Goal: Navigation & Orientation: Find specific page/section

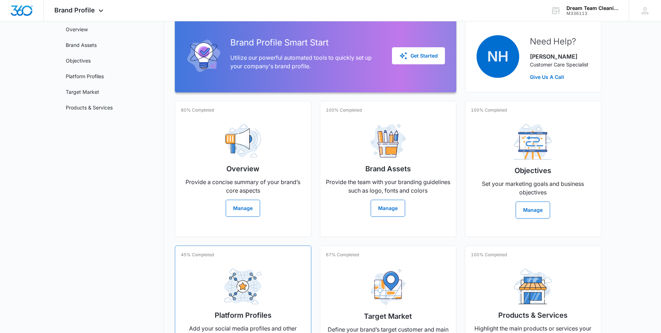
scroll to position [52, 0]
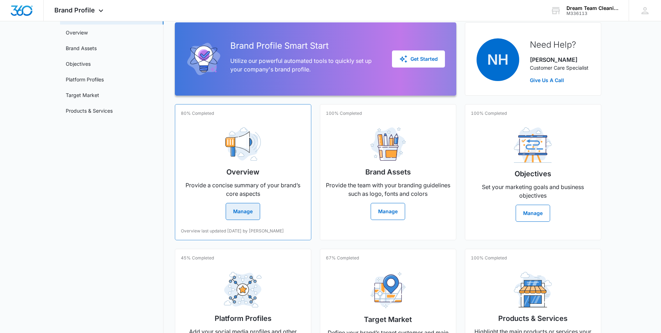
click at [245, 210] on button "Manage" at bounding box center [243, 211] width 34 height 17
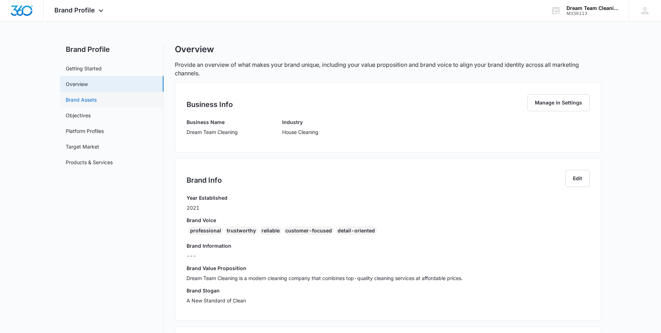
click at [90, 99] on link "Brand Assets" at bounding box center [81, 99] width 31 height 7
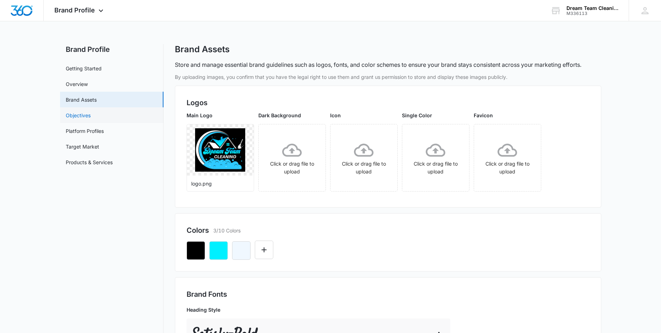
click at [88, 113] on link "Objectives" at bounding box center [78, 115] width 25 height 7
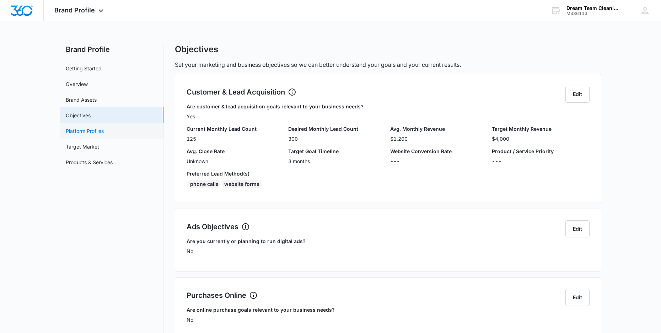
click at [103, 135] on link "Platform Profiles" at bounding box center [85, 130] width 38 height 7
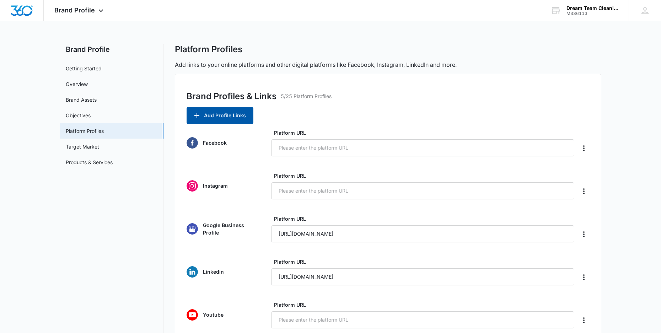
click at [232, 114] on button "Add Profile Links" at bounding box center [219, 115] width 67 height 17
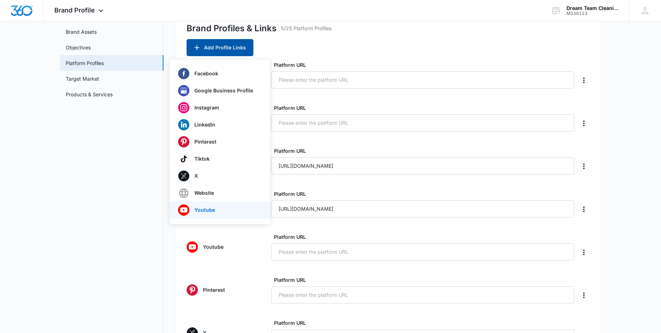
scroll to position [71, 0]
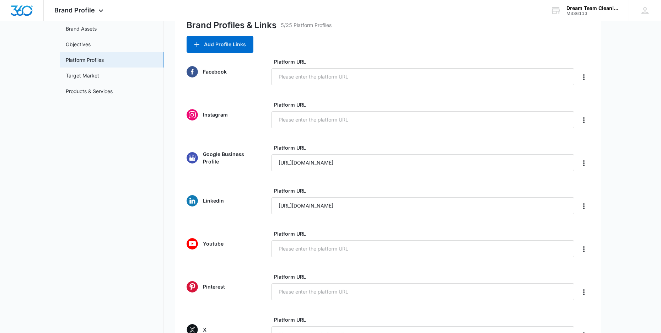
click at [153, 191] on nav "Brand Profile Getting Started Overview Brand Assets Objectives Platform Profile…" at bounding box center [111, 269] width 103 height 593
click at [95, 74] on link "Target Market" at bounding box center [82, 75] width 33 height 7
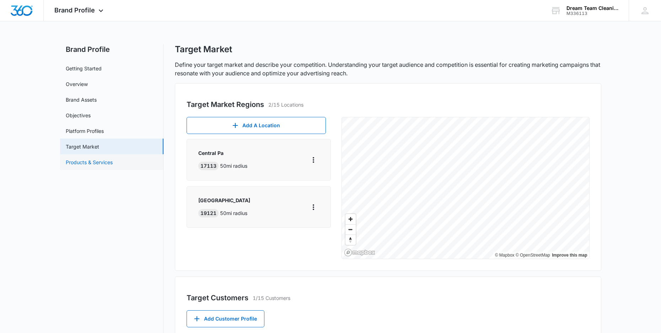
click at [93, 164] on link "Products & Services" at bounding box center [89, 161] width 47 height 7
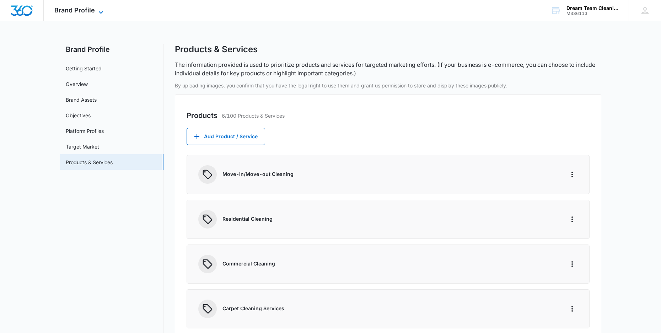
click at [99, 10] on icon at bounding box center [101, 12] width 9 height 9
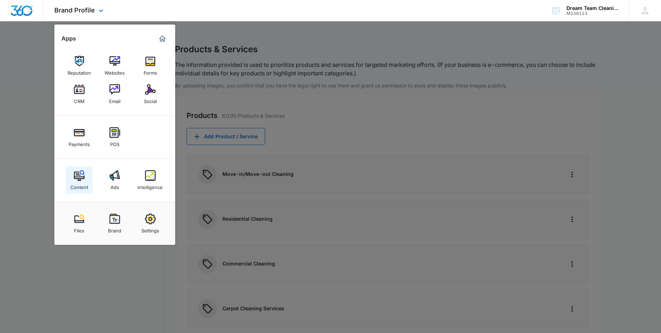
click at [80, 174] on img at bounding box center [79, 175] width 11 height 11
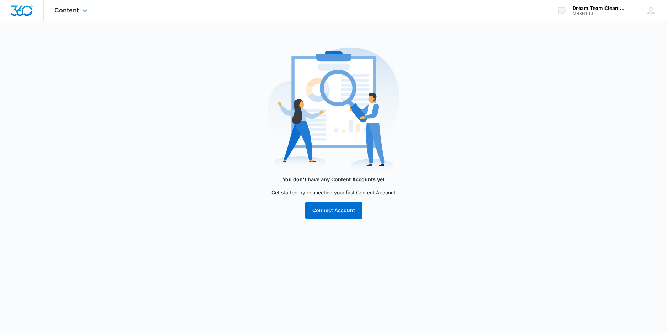
click at [26, 14] on img "Dashboard" at bounding box center [21, 10] width 23 height 11
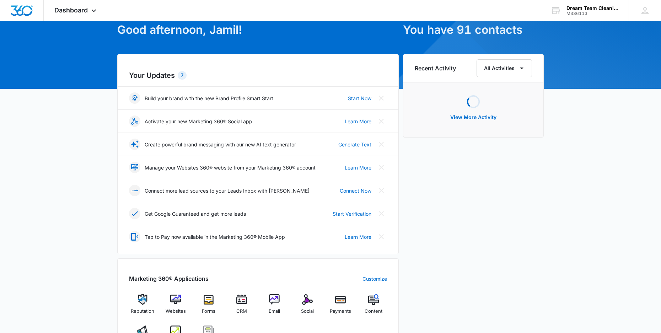
scroll to position [71, 0]
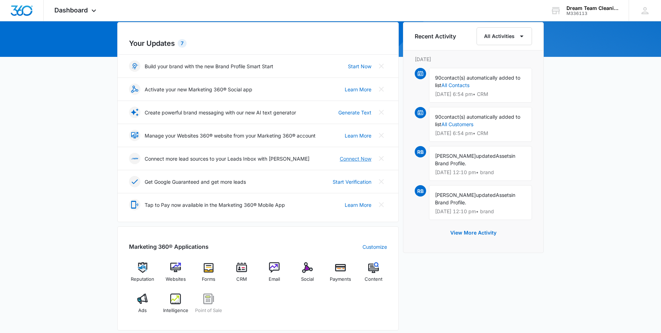
click at [362, 157] on link "Connect Now" at bounding box center [356, 158] width 32 height 7
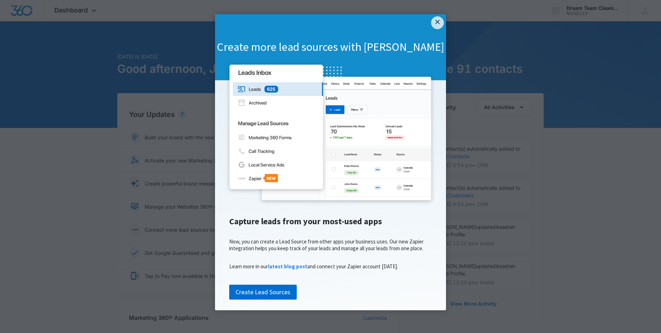
scroll to position [6, 0]
click at [274, 299] on link "Create Lead Sources" at bounding box center [262, 292] width 67 height 15
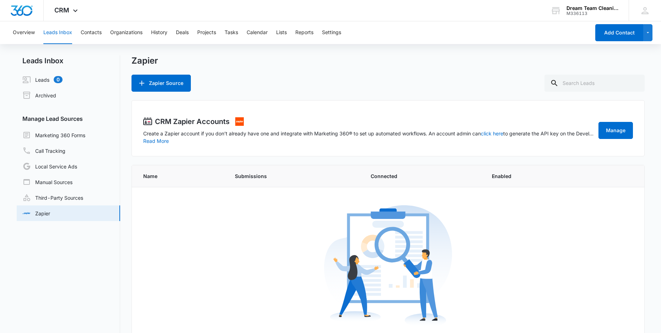
scroll to position [70, 0]
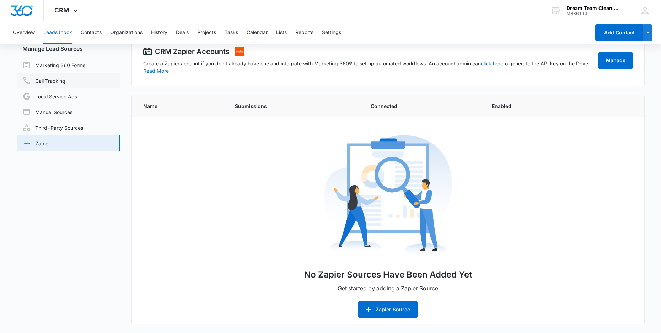
click at [60, 79] on link "Call Tracking" at bounding box center [43, 80] width 43 height 9
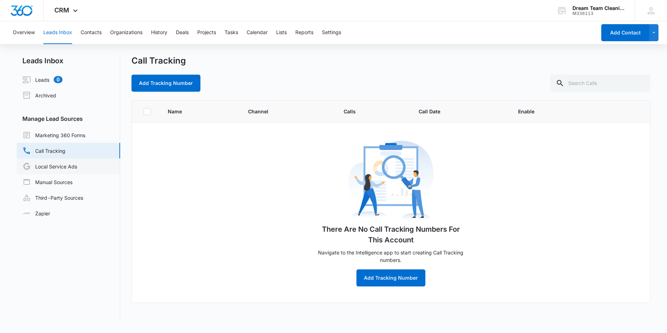
click at [72, 170] on link "Local Service Ads" at bounding box center [49, 166] width 55 height 9
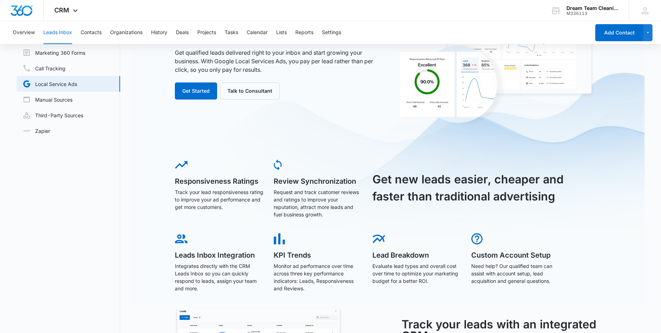
scroll to position [15, 0]
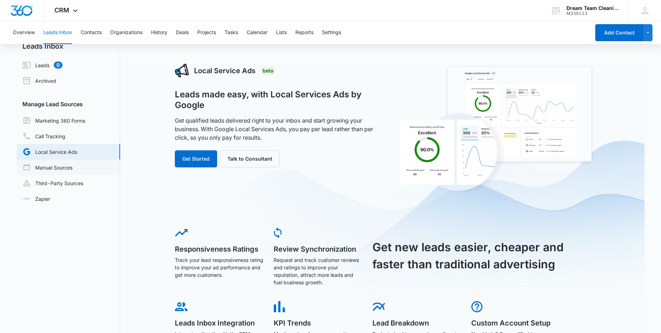
click at [61, 166] on link "Manual Sources" at bounding box center [47, 167] width 50 height 9
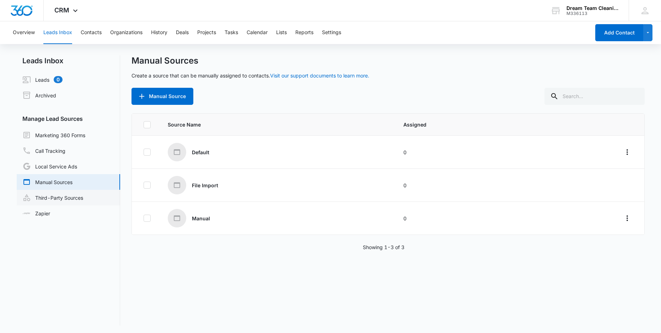
click at [60, 200] on link "Third-Party Sources" at bounding box center [52, 197] width 61 height 9
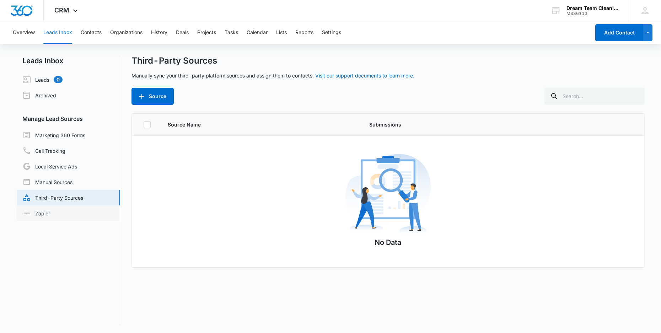
click at [41, 211] on link "Zapier" at bounding box center [36, 213] width 28 height 7
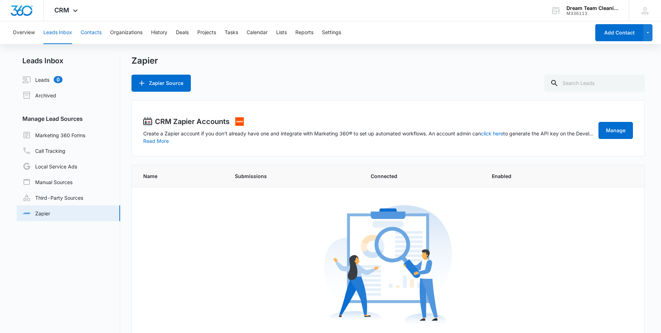
click at [96, 32] on button "Contacts" at bounding box center [91, 32] width 21 height 23
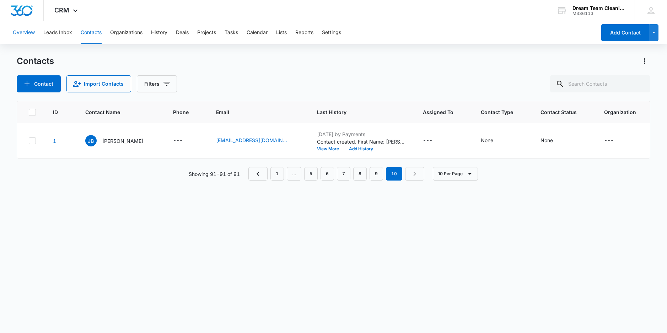
click at [25, 34] on button "Overview" at bounding box center [24, 32] width 22 height 23
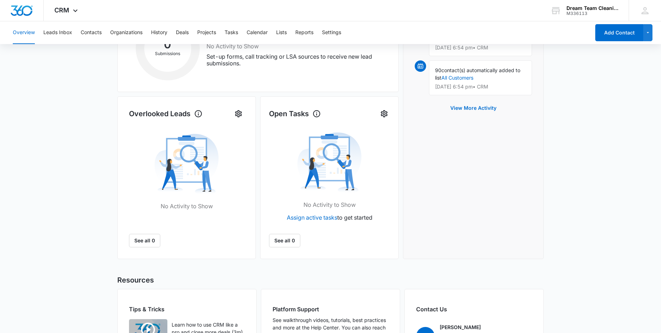
scroll to position [91, 0]
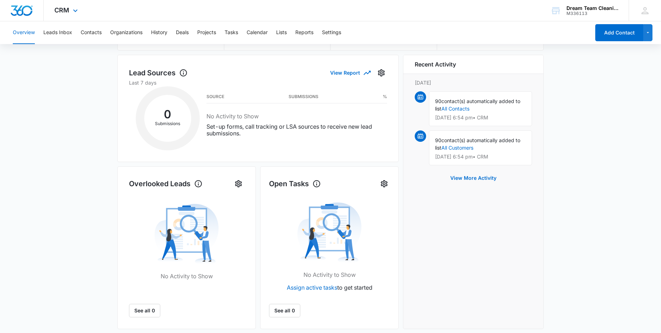
click at [21, 12] on img "Dashboard" at bounding box center [21, 10] width 23 height 11
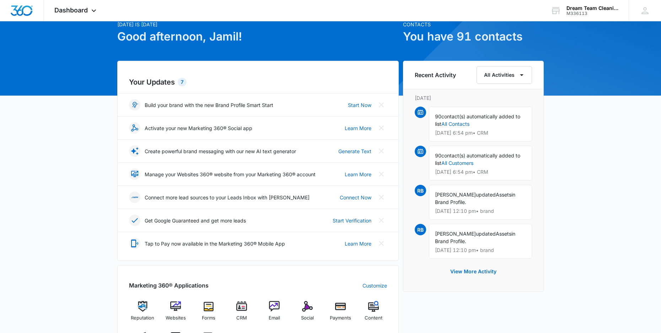
scroll to position [71, 0]
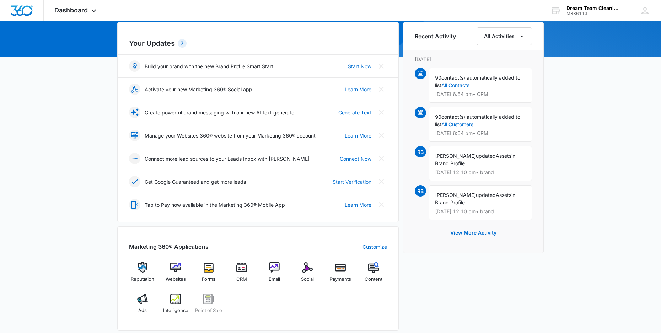
click at [348, 181] on link "Start Verification" at bounding box center [351, 181] width 39 height 7
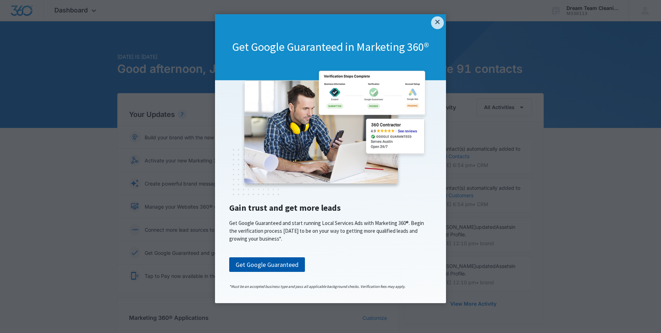
click at [268, 270] on link "Get Google Guaranteed" at bounding box center [267, 264] width 76 height 15
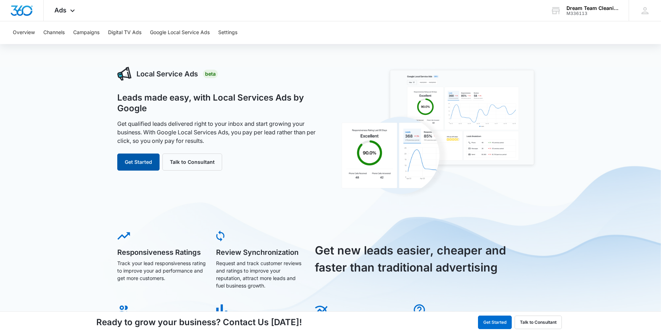
click at [137, 158] on button "Get Started" at bounding box center [138, 161] width 42 height 17
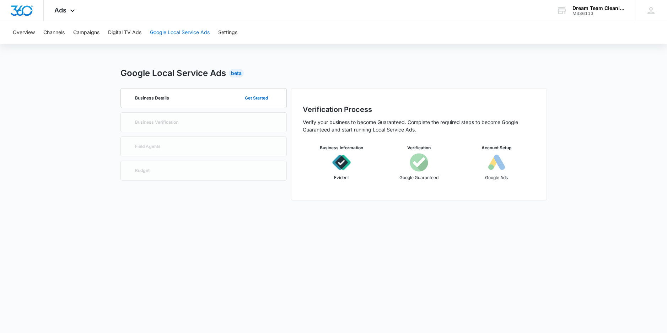
click at [179, 33] on button "Google Local Service Ads" at bounding box center [180, 32] width 60 height 23
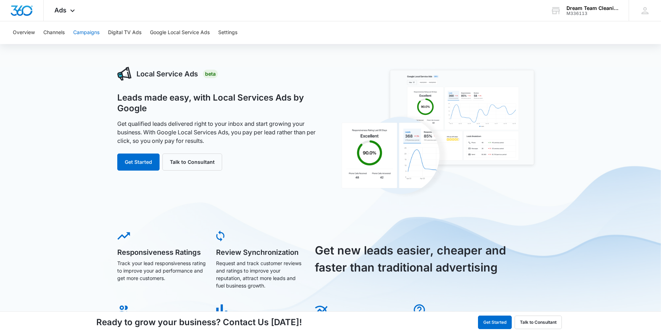
click at [84, 33] on button "Campaigns" at bounding box center [86, 32] width 26 height 23
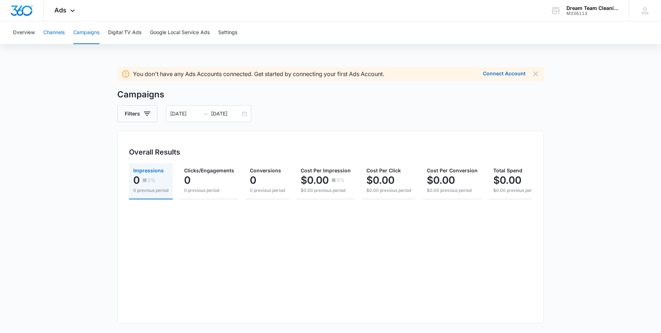
click at [58, 35] on button "Channels" at bounding box center [53, 32] width 21 height 23
click at [25, 39] on button "Overview" at bounding box center [24, 32] width 22 height 23
click at [30, 34] on button "Overview" at bounding box center [24, 32] width 22 height 23
click at [28, 11] on img "Dashboard" at bounding box center [21, 10] width 23 height 11
